Goal: Find contact information: Find contact information

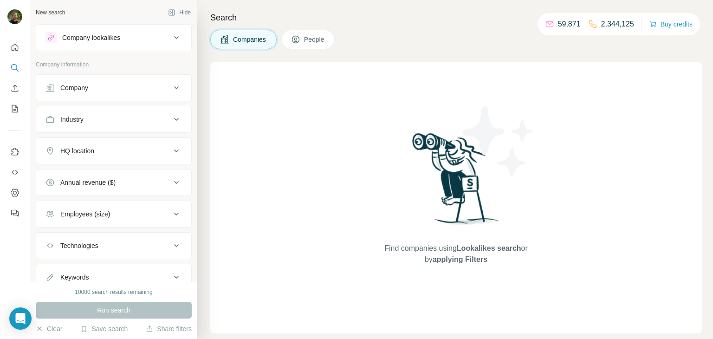
click at [82, 88] on div "Company" at bounding box center [74, 87] width 28 height 9
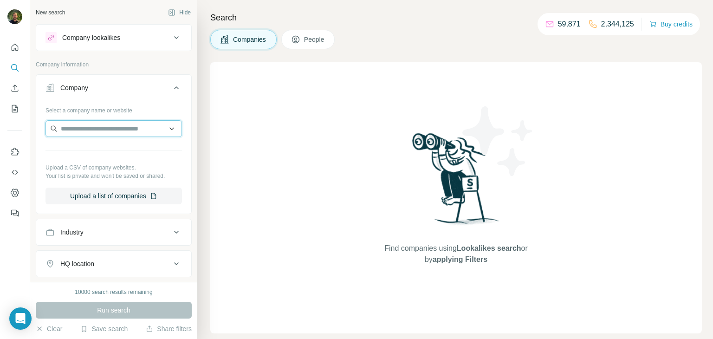
click at [112, 127] on input "text" at bounding box center [113, 128] width 136 height 17
paste input "**********"
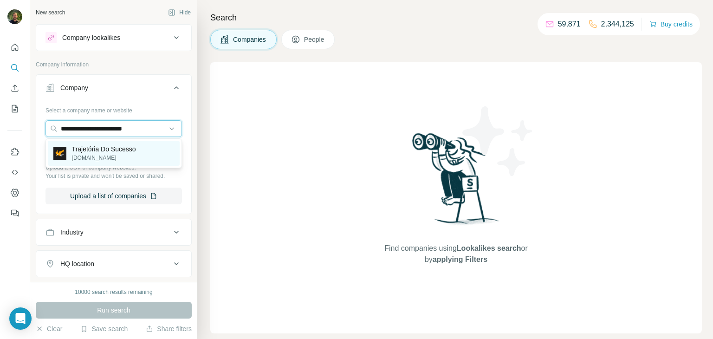
type input "**********"
click at [98, 156] on p "[DOMAIN_NAME]" at bounding box center [104, 158] width 64 height 8
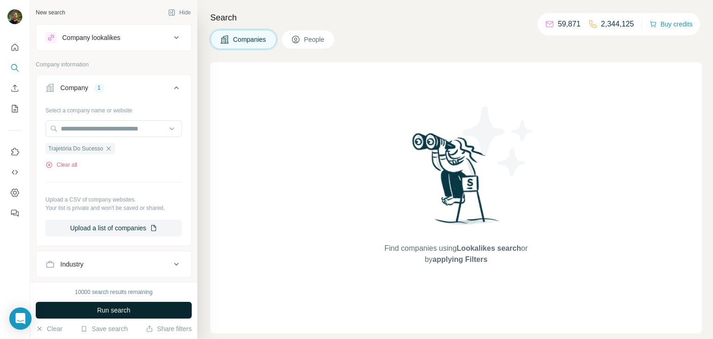
click at [122, 312] on span "Run search" at bounding box center [113, 309] width 33 height 9
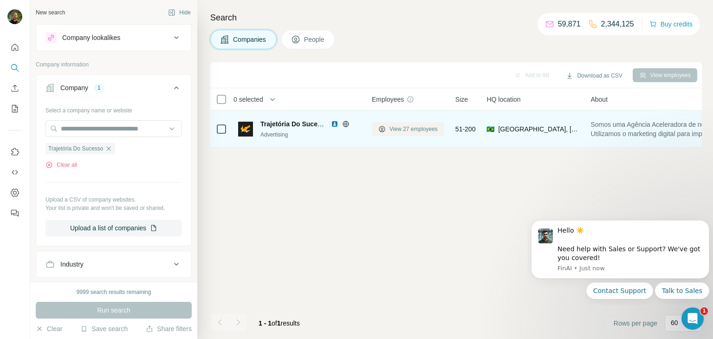
click at [409, 125] on span "View 27 employees" at bounding box center [413, 129] width 48 height 8
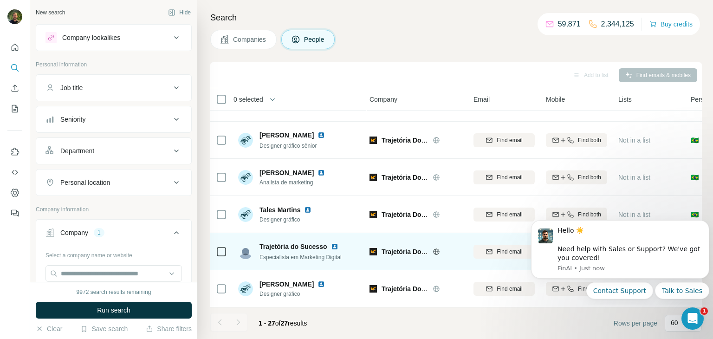
scroll to position [0, 2]
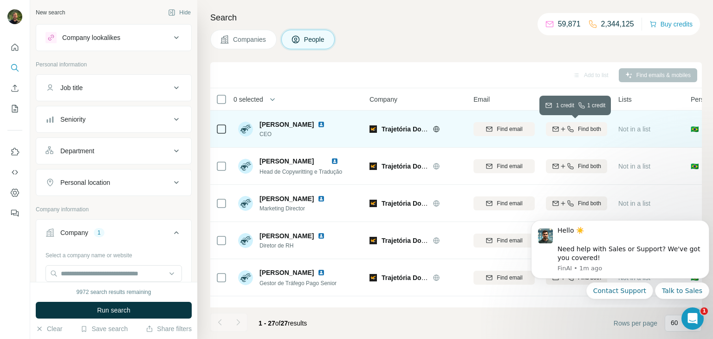
click at [568, 132] on div "Find both" at bounding box center [576, 129] width 61 height 8
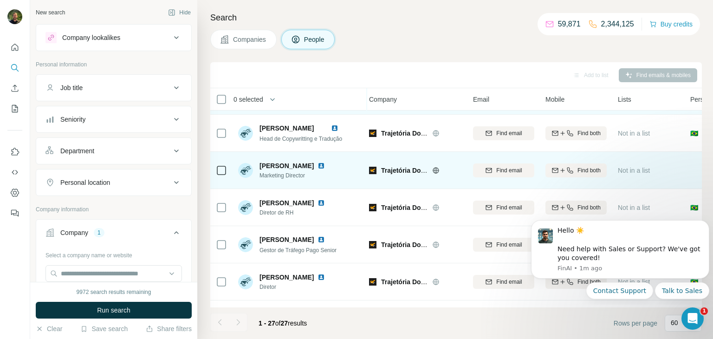
scroll to position [35, 3]
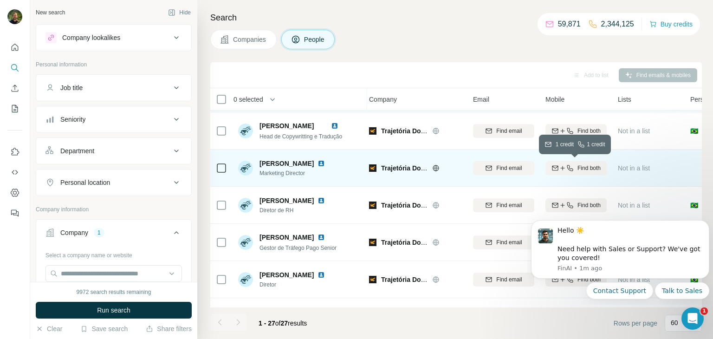
click at [559, 167] on icon "button" at bounding box center [562, 167] width 7 height 7
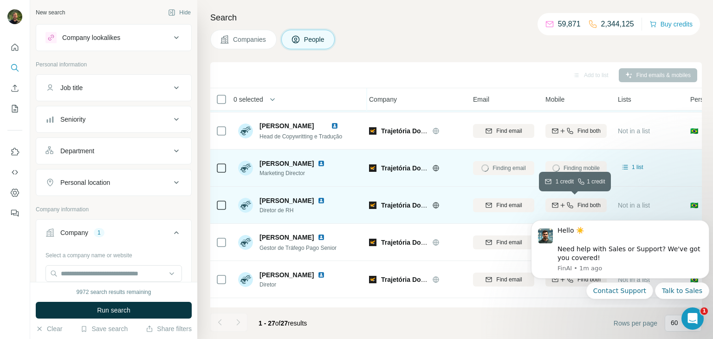
click at [577, 205] on span "Find both" at bounding box center [588, 205] width 23 height 8
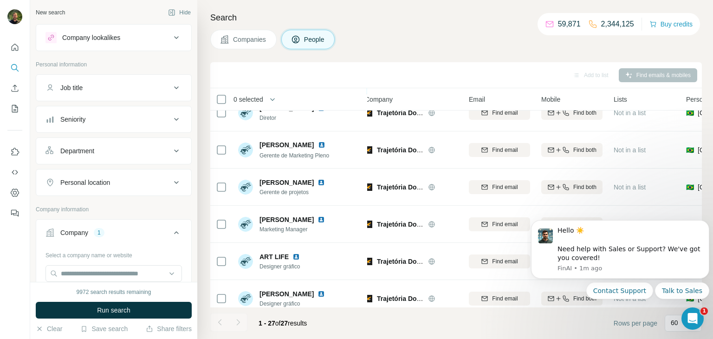
scroll to position [206, 8]
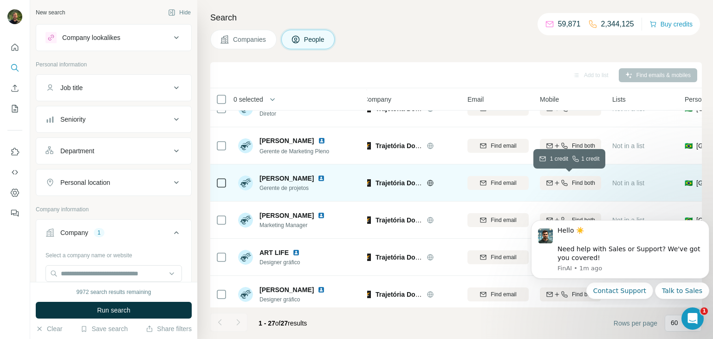
click at [572, 182] on span "Find both" at bounding box center [583, 183] width 23 height 8
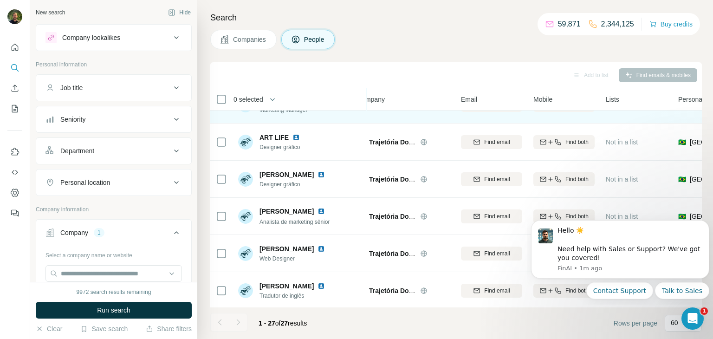
scroll to position [0, 15]
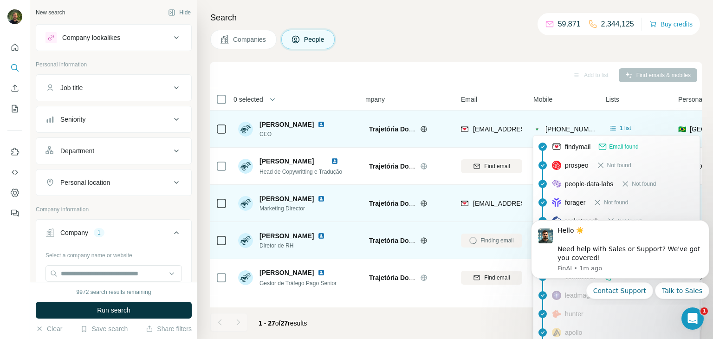
click at [568, 127] on span "[PHONE_NUMBER]" at bounding box center [574, 128] width 58 height 7
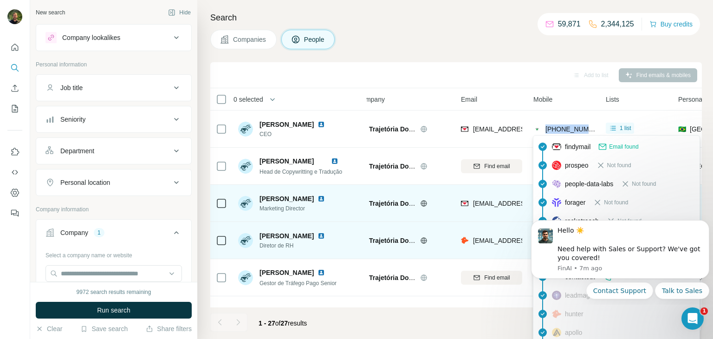
click at [459, 77] on div "Add to list Find emails & mobiles" at bounding box center [456, 75] width 482 height 16
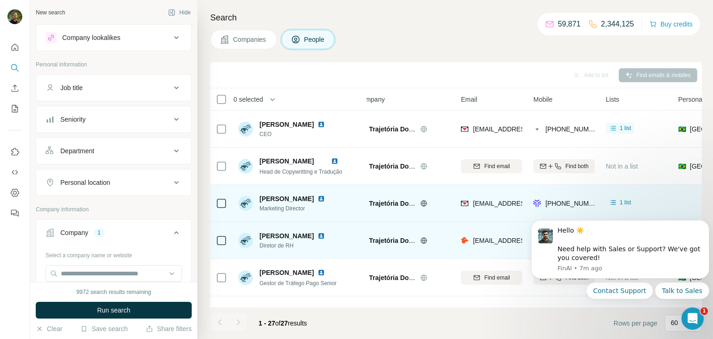
click at [422, 43] on div "Companies People" at bounding box center [456, 39] width 492 height 19
click at [409, 25] on div "Search Companies People Add to list Find emails & mobiles 0 selected People Com…" at bounding box center [455, 169] width 516 height 339
click at [202, 169] on div "Search Companies People Add to list Find emails & mobiles 0 selected People Com…" at bounding box center [455, 169] width 516 height 339
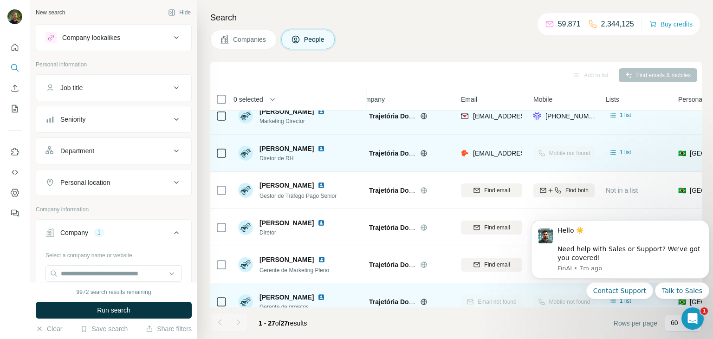
scroll to position [0, 16]
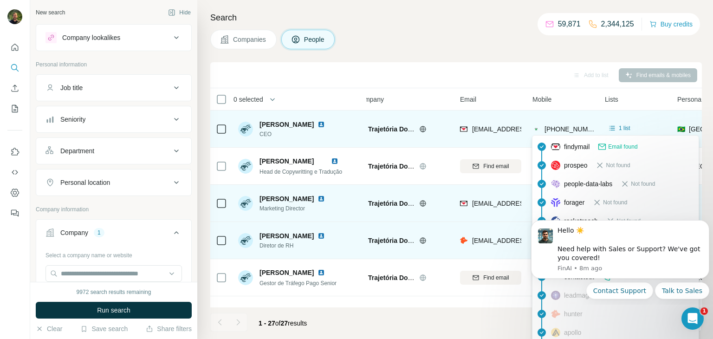
click at [555, 129] on span "[PHONE_NUMBER]" at bounding box center [574, 128] width 58 height 7
copy span "5514998869295"
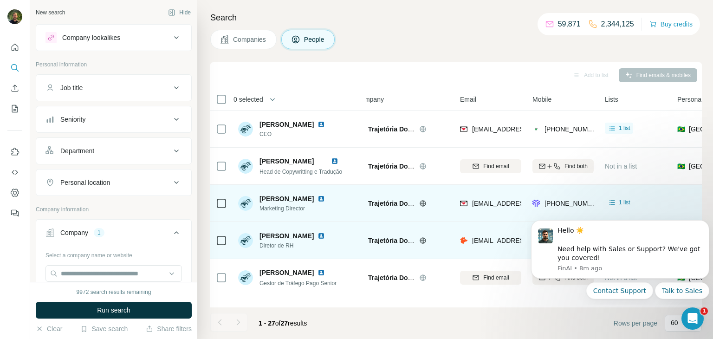
click at [440, 34] on div "Companies People" at bounding box center [456, 39] width 492 height 19
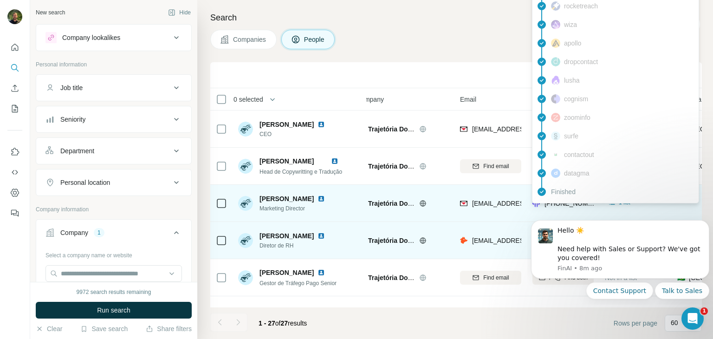
click at [559, 206] on span "[PHONE_NUMBER]" at bounding box center [574, 203] width 58 height 7
copy span "5514991948911"
click at [559, 206] on span "[PHONE_NUMBER]" at bounding box center [574, 203] width 58 height 7
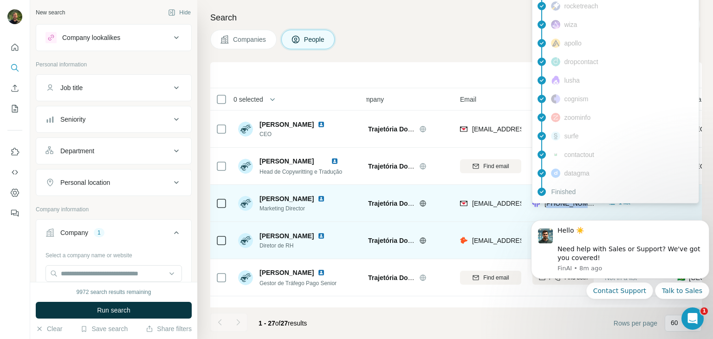
click at [559, 206] on span "[PHONE_NUMBER]" at bounding box center [574, 203] width 58 height 7
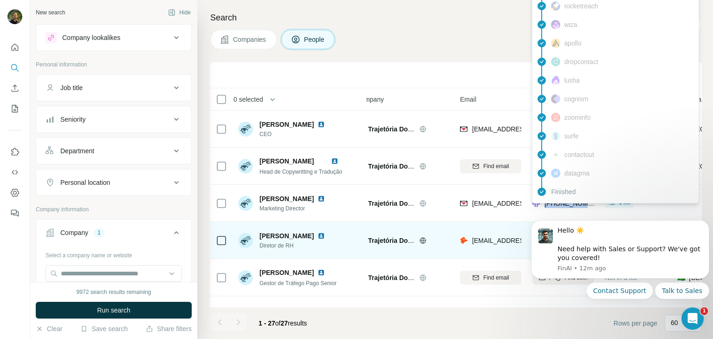
click at [412, 69] on div "Add to list Find emails & mobiles" at bounding box center [456, 75] width 482 height 16
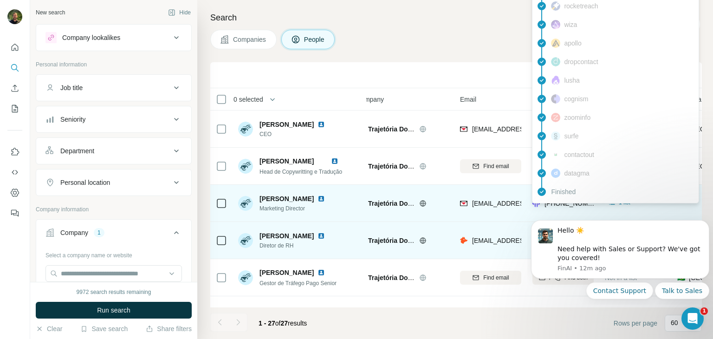
click at [562, 204] on span "[PHONE_NUMBER]" at bounding box center [574, 203] width 58 height 7
copy tr "[PHONE_NUMBER]"
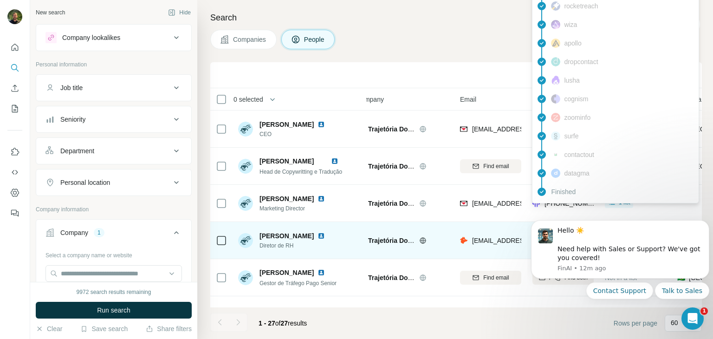
click at [371, 77] on div "Add to list Find emails & mobiles" at bounding box center [456, 75] width 482 height 16
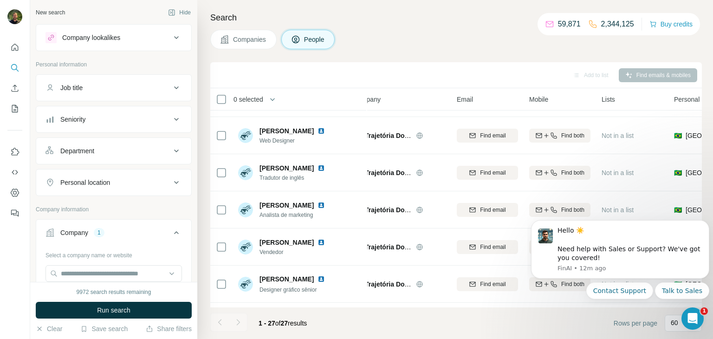
scroll to position [403, 19]
